Goal: Task Accomplishment & Management: Manage account settings

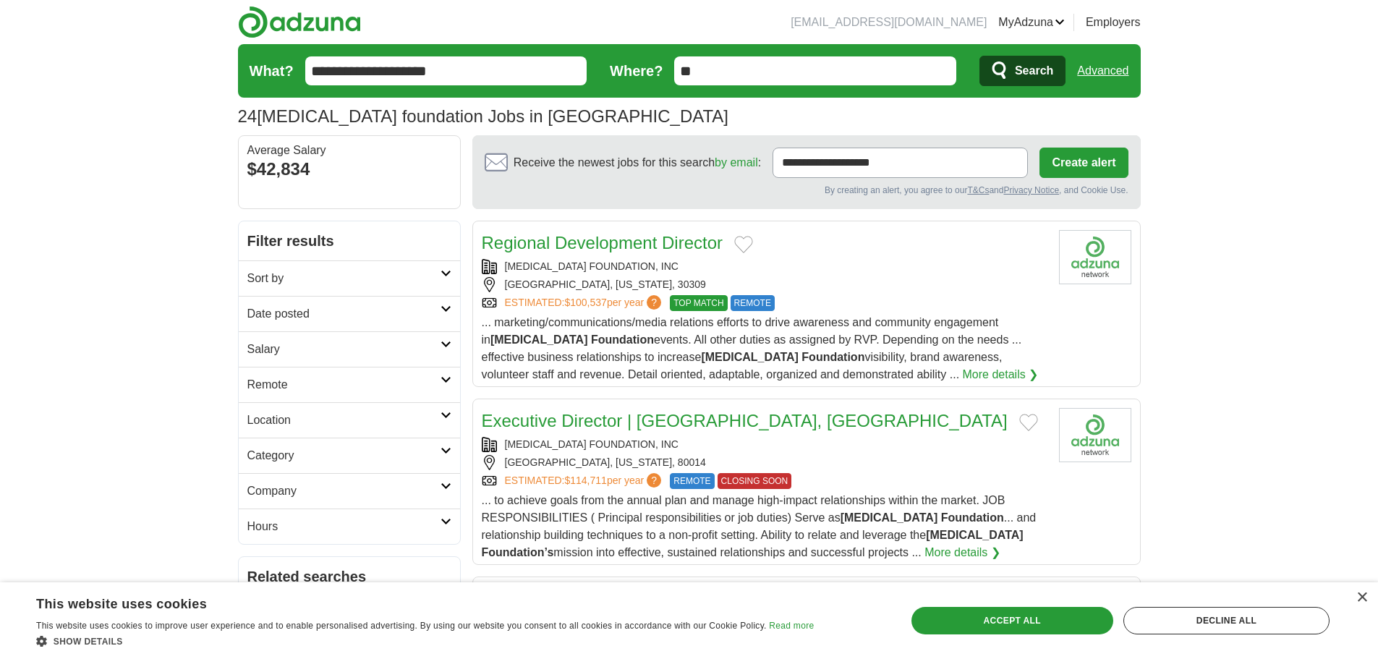
click at [914, 26] on li "[EMAIL_ADDRESS][DOMAIN_NAME]" at bounding box center [889, 22] width 196 height 17
click at [1028, 22] on link "MyAdzuna" at bounding box center [1031, 22] width 67 height 17
click at [0, 0] on link "Alerts" at bounding box center [0, 0] width 0 height 0
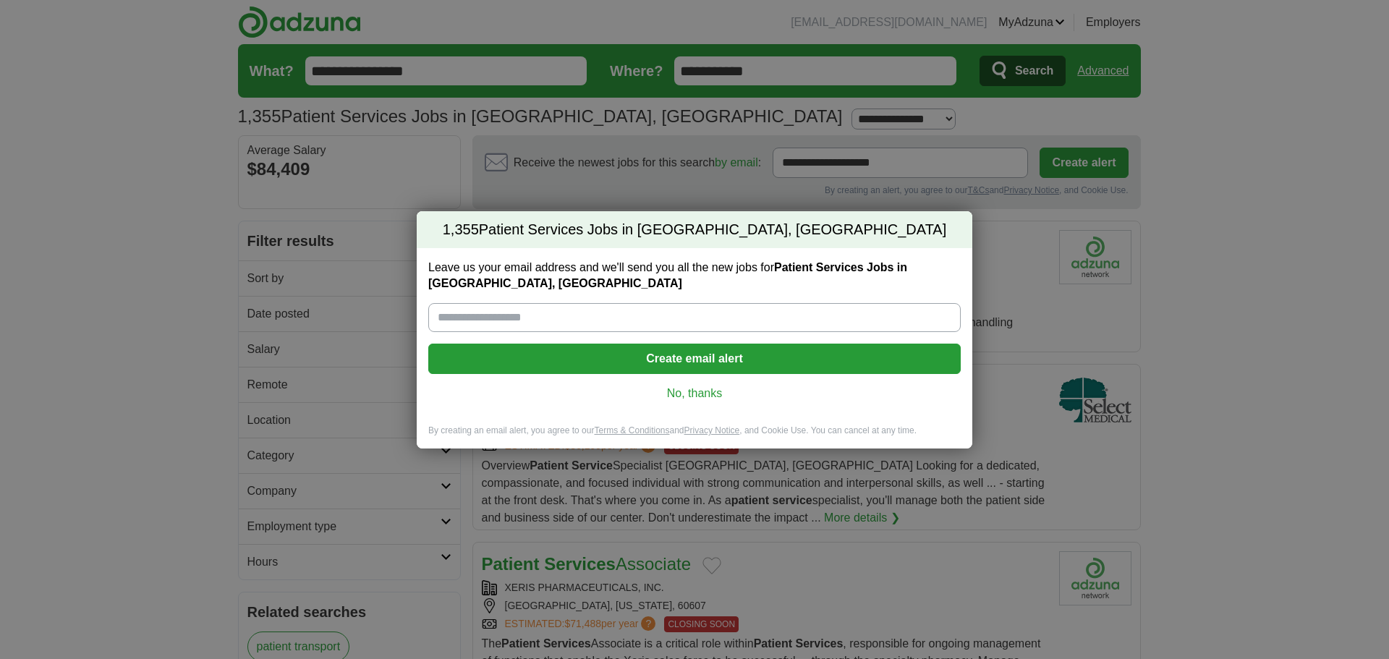
click at [694, 397] on link "No, thanks" at bounding box center [694, 394] width 509 height 16
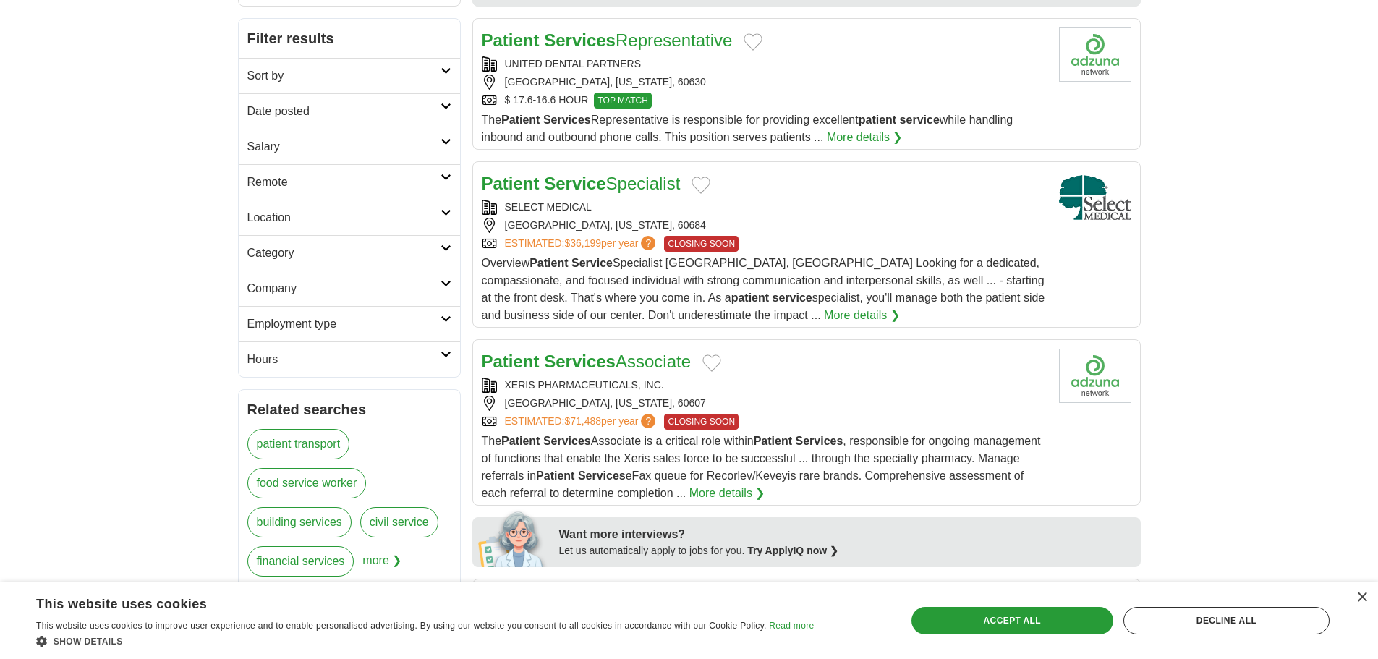
scroll to position [289, 0]
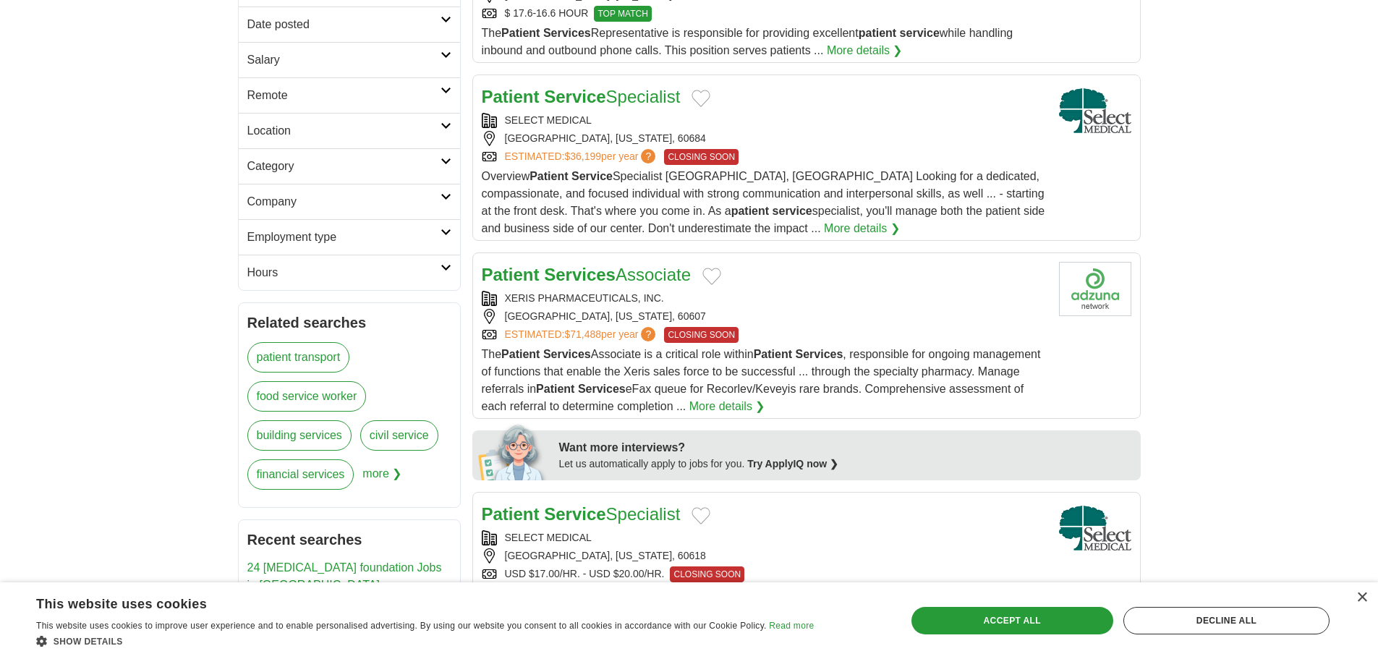
click at [694, 397] on div "The Patient Services Associate is a critical role within Patient Services , res…" at bounding box center [765, 380] width 566 height 69
